Goal: Check status: Check status

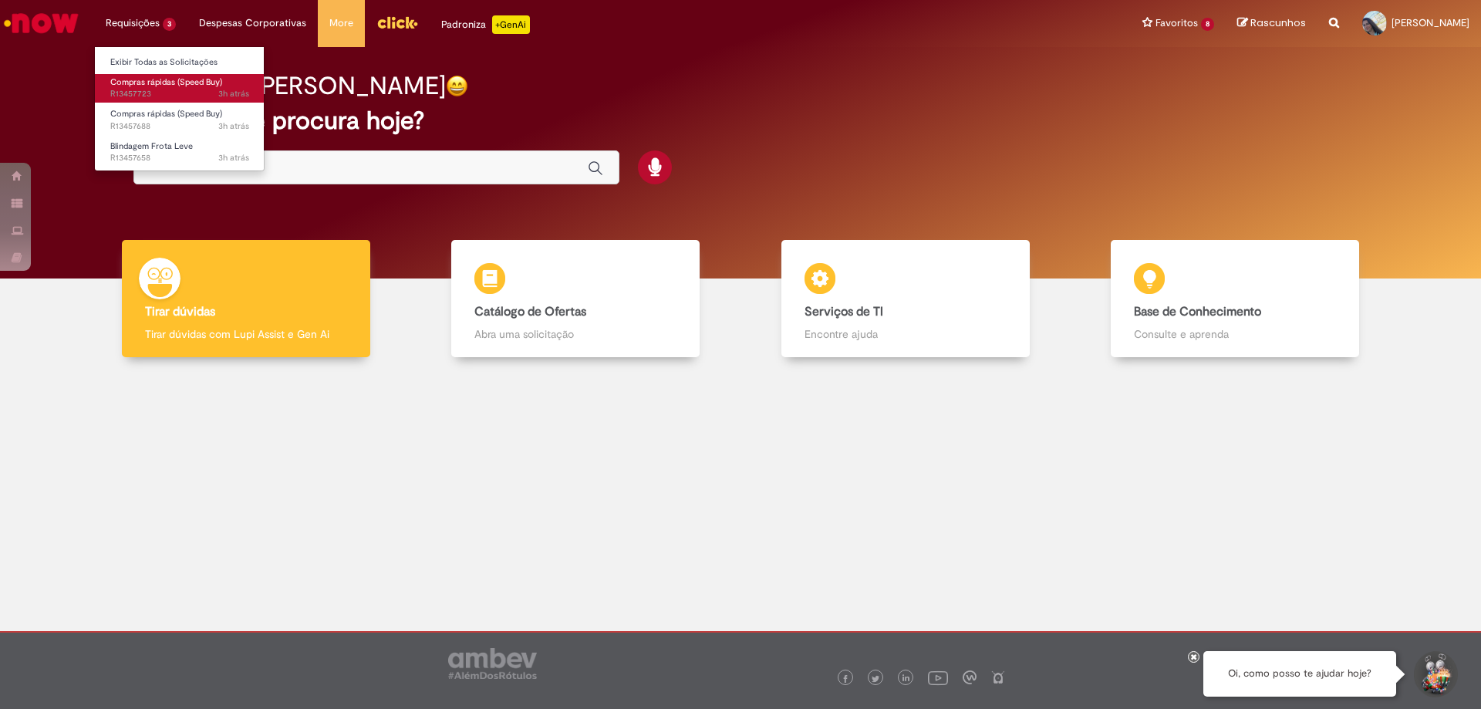
click at [143, 82] on span "Compras rápidas (Speed Buy)" at bounding box center [166, 82] width 112 height 12
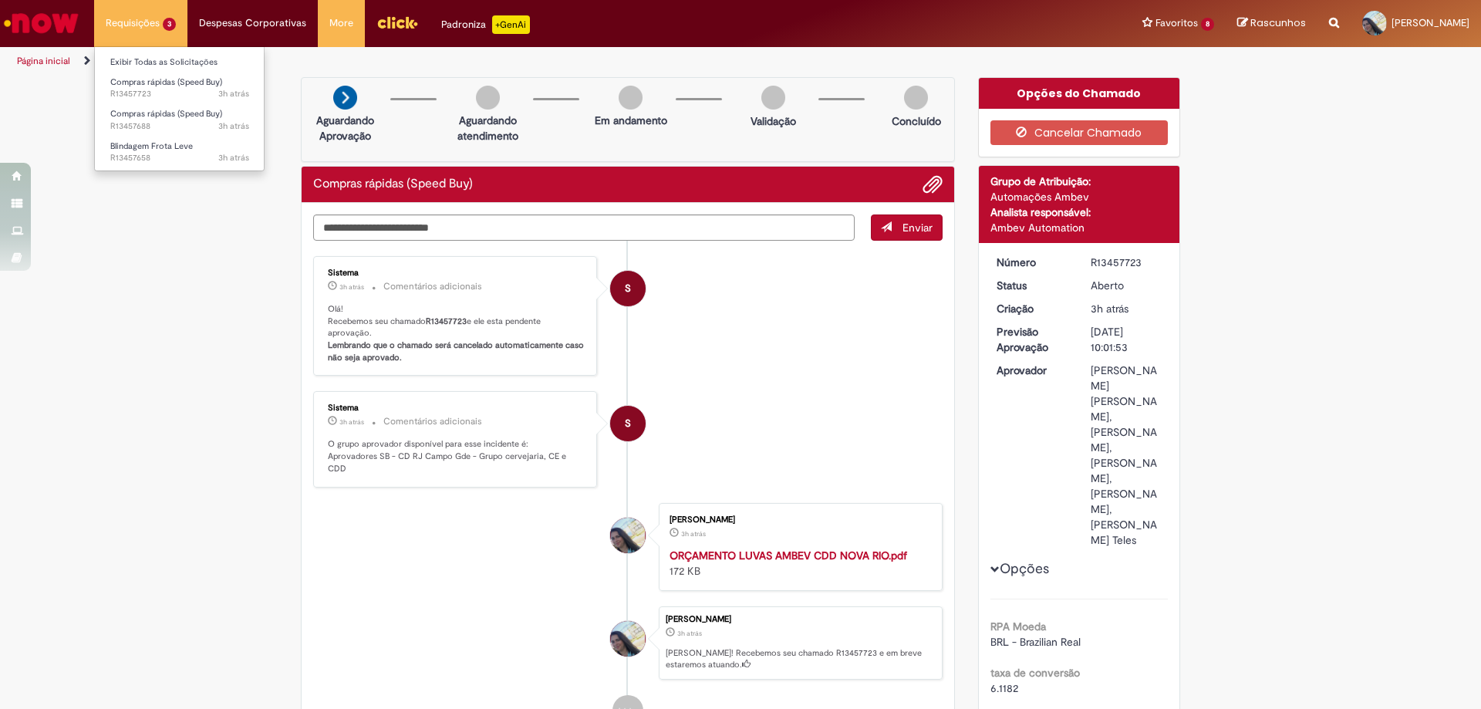
click at [136, 26] on li "Requisições 3 Exibir Todas as Solicitações Compras rápidas (Speed Buy) 3h atrás…" at bounding box center [140, 23] width 93 height 46
click at [49, 59] on link "Página inicial" at bounding box center [43, 61] width 53 height 12
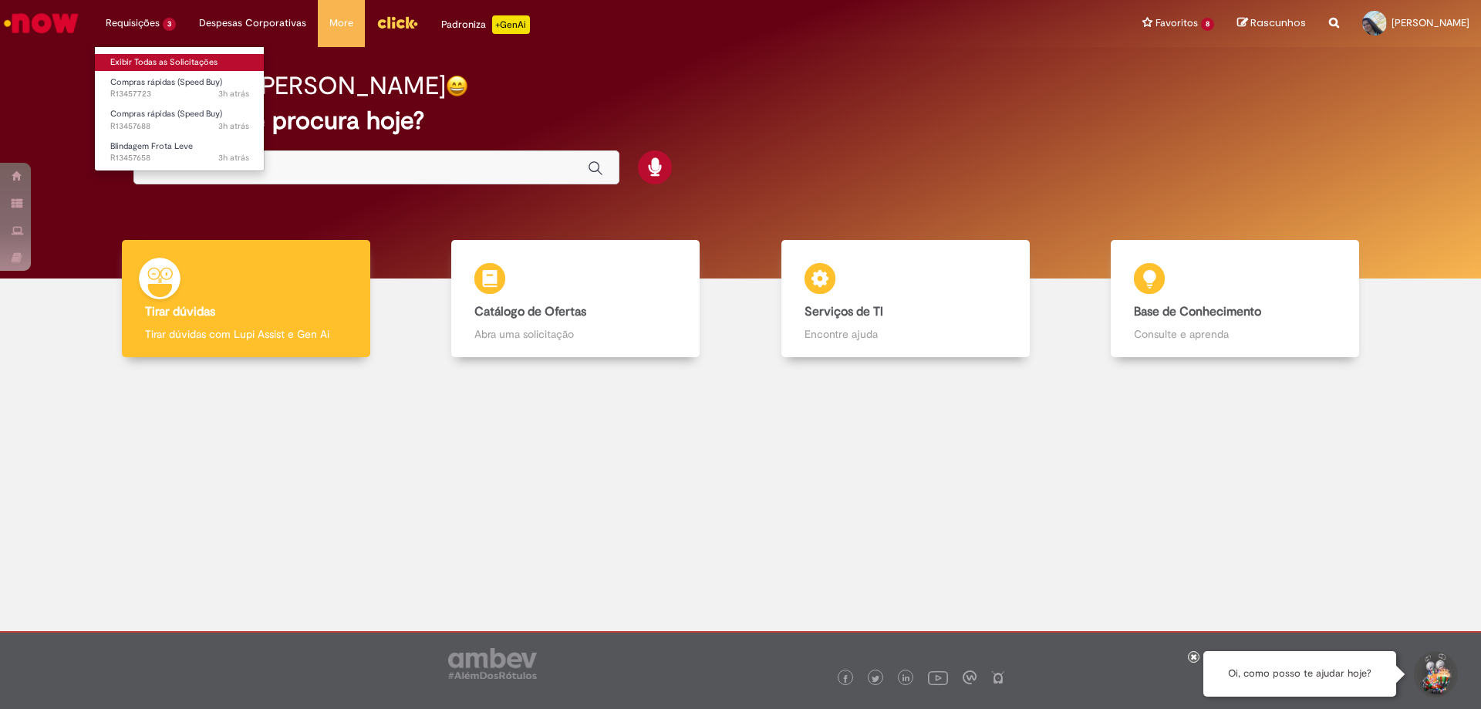
click at [137, 59] on link "Exibir Todas as Solicitações" at bounding box center [180, 62] width 170 height 17
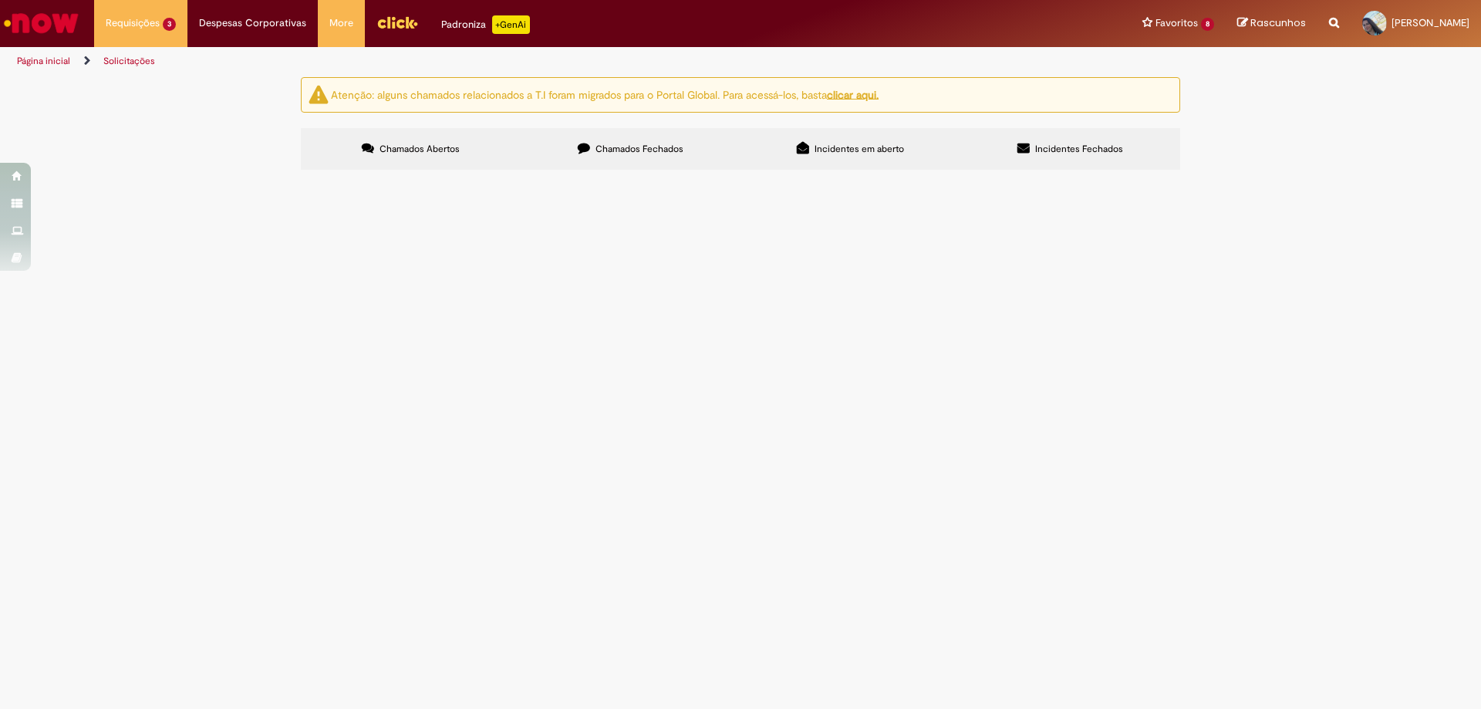
click at [0, 0] on span "R13457688" at bounding box center [0, 0] width 0 height 0
click at [0, 0] on span "Compras rápidas (Speed Buy)" at bounding box center [0, 0] width 0 height 0
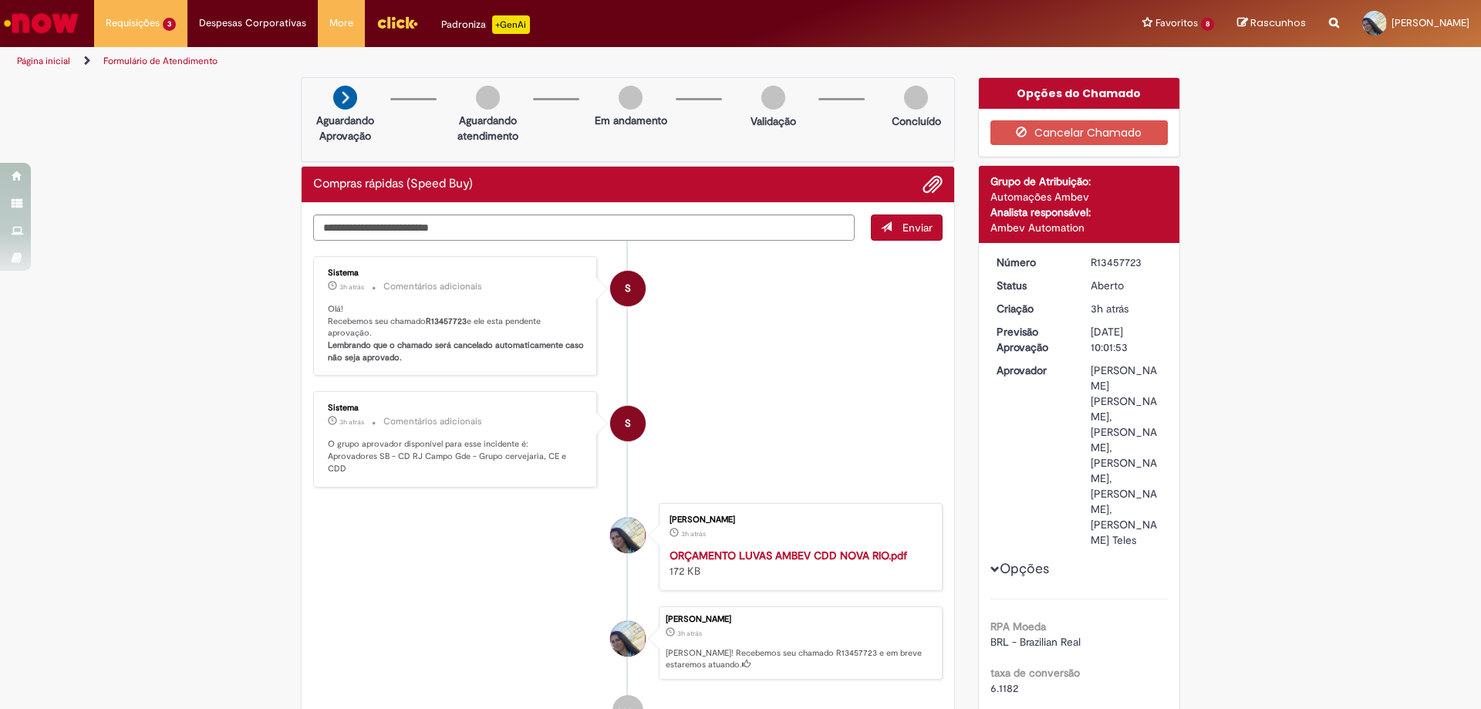
click at [119, 59] on link "Formulário de Atendimento" at bounding box center [160, 61] width 114 height 12
click at [40, 56] on link "Página inicial" at bounding box center [43, 61] width 53 height 12
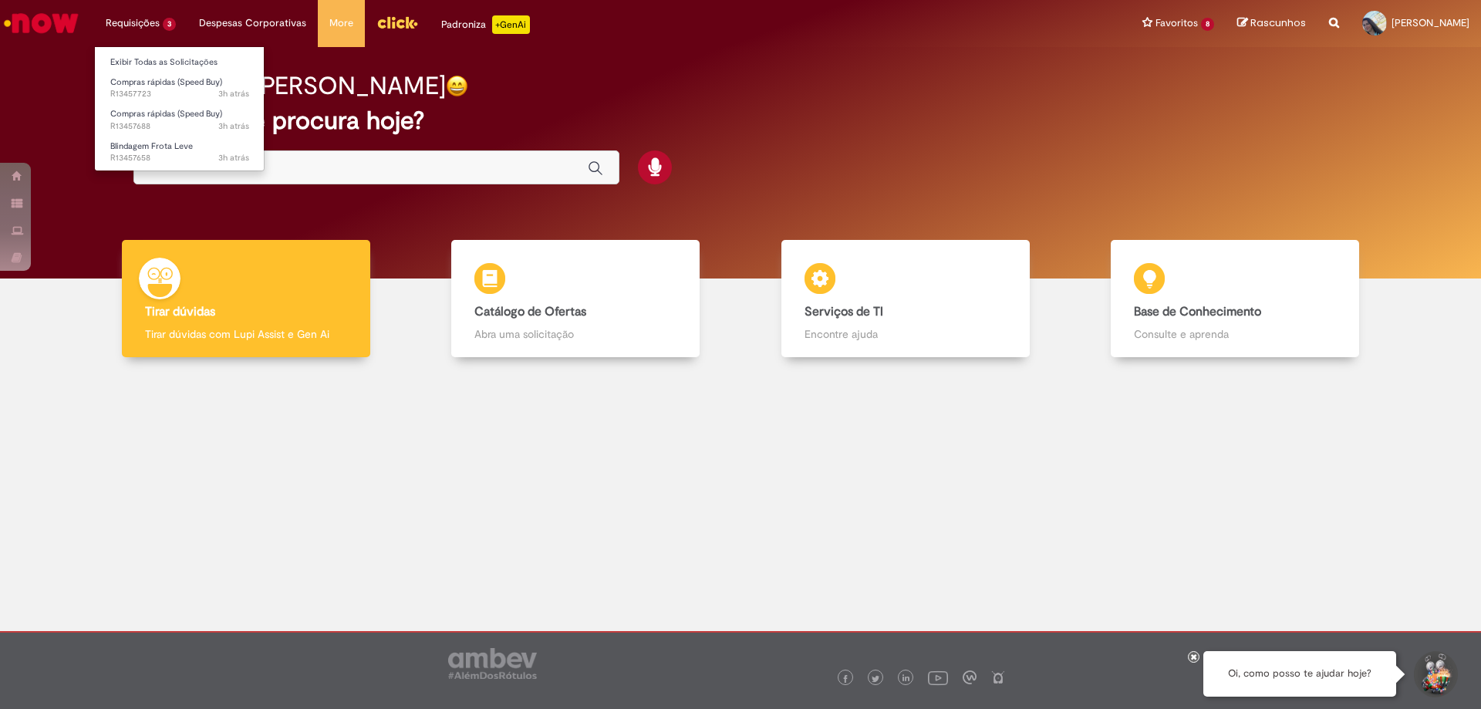
click at [142, 22] on li "Requisições 3 Exibir Todas as Solicitações Compras rápidas (Speed Buy) 3h atrás…" at bounding box center [140, 23] width 93 height 46
click at [139, 58] on link "Exibir Todas as Solicitações" at bounding box center [180, 62] width 170 height 17
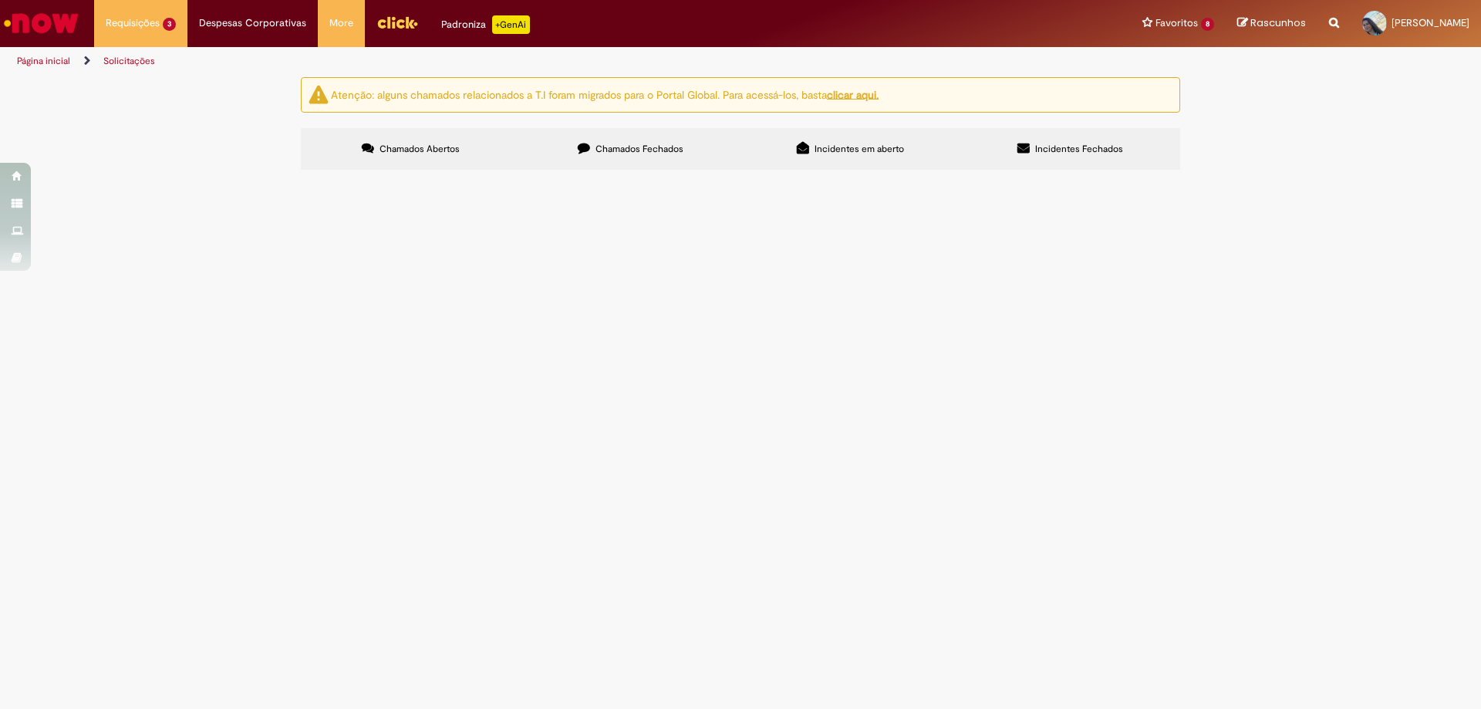
click at [0, 0] on span "Compras rápidas (Speed Buy)" at bounding box center [0, 0] width 0 height 0
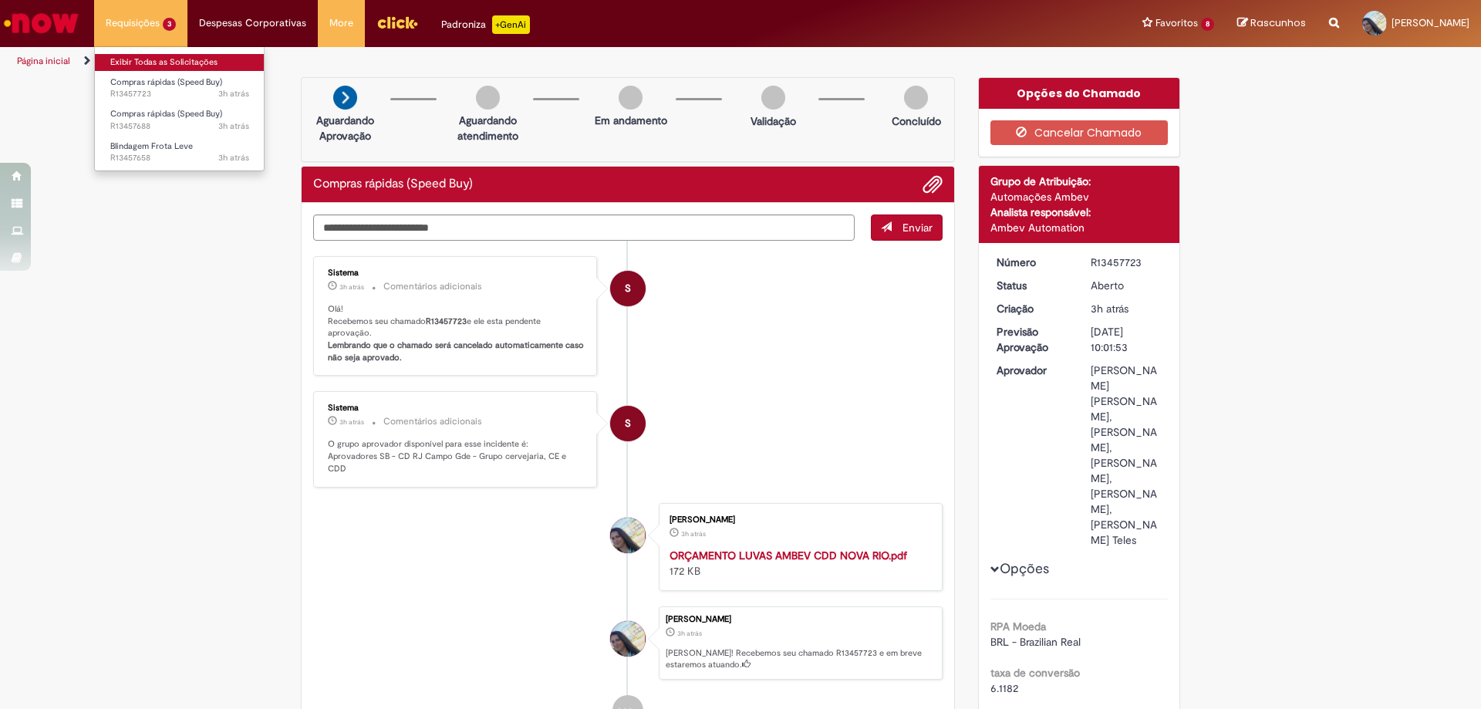
click at [164, 58] on link "Exibir Todas as Solicitações" at bounding box center [180, 62] width 170 height 17
